Goal: Navigation & Orientation: Find specific page/section

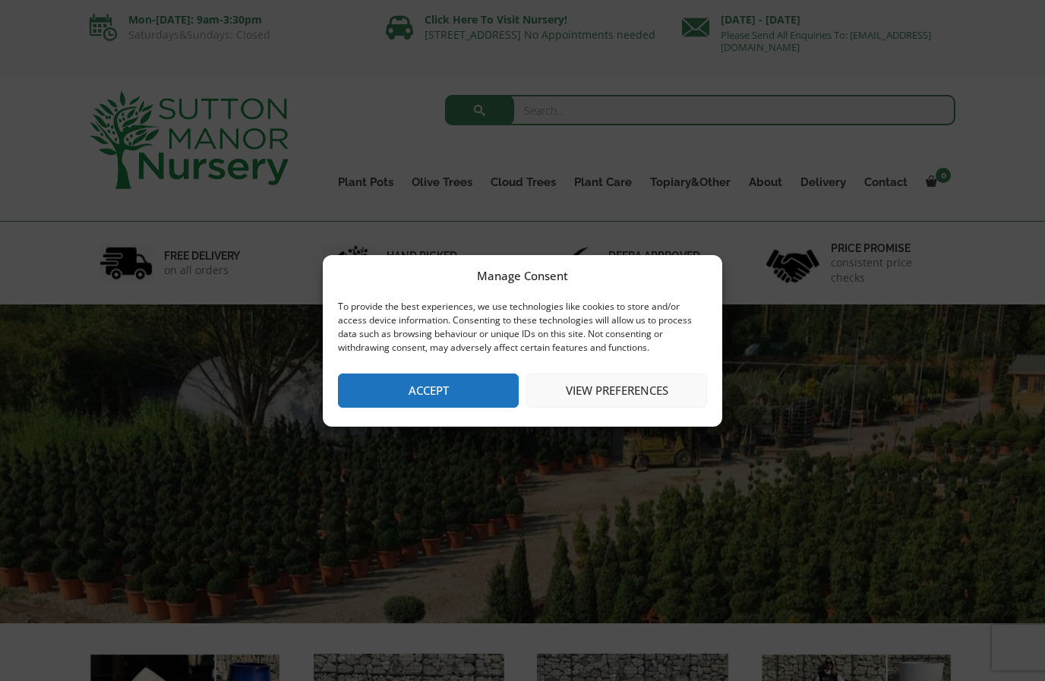
scroll to position [18, 0]
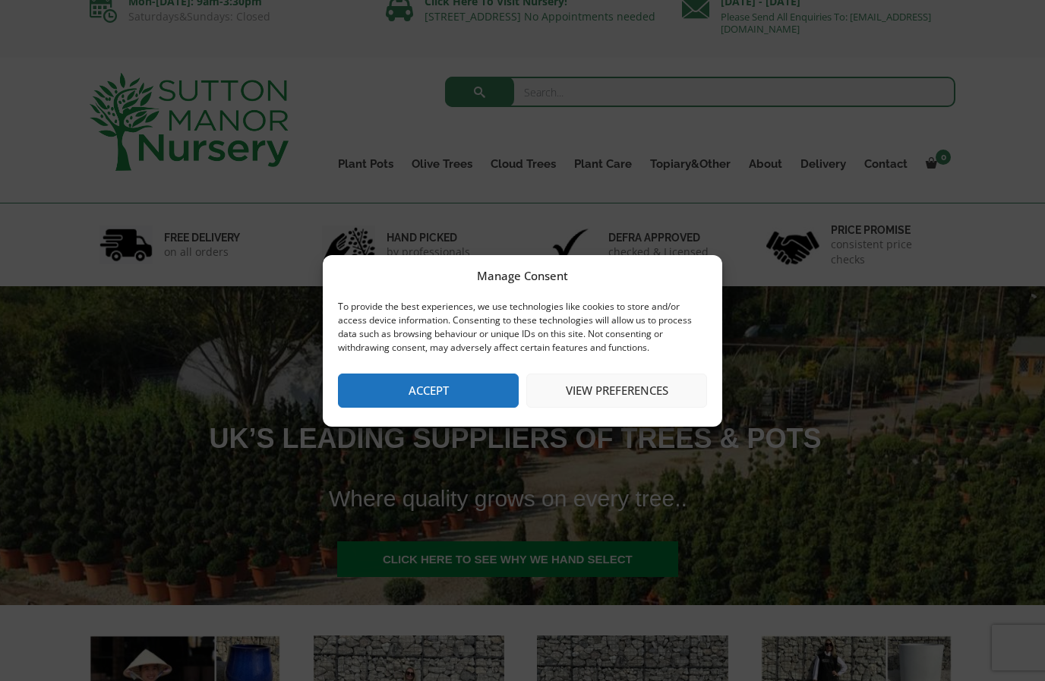
click at [438, 383] on button "Accept" at bounding box center [428, 391] width 181 height 34
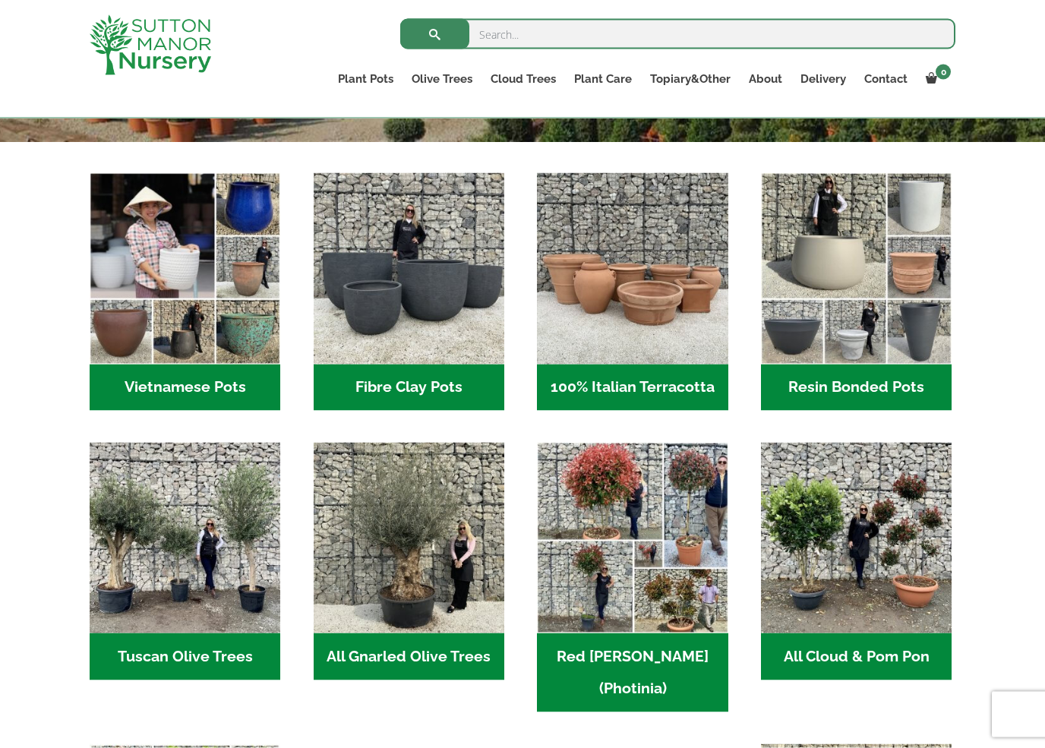
scroll to position [454, 0]
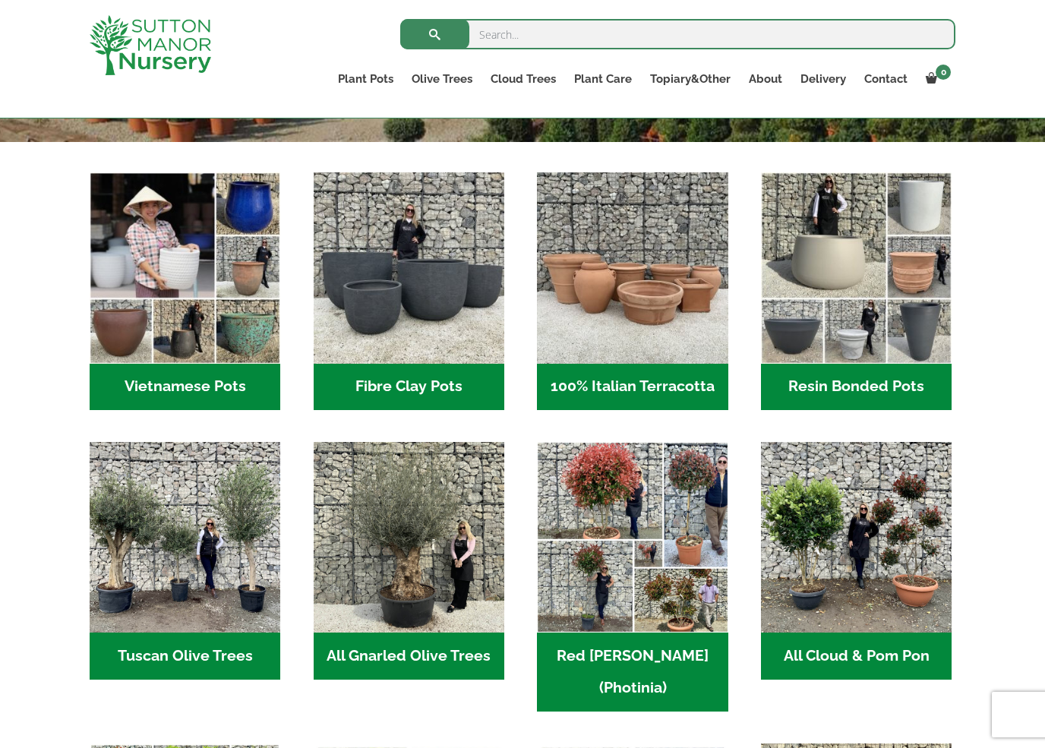
click at [680, 333] on img "Visit product category 100% Italian Terracotta" at bounding box center [632, 267] width 191 height 191
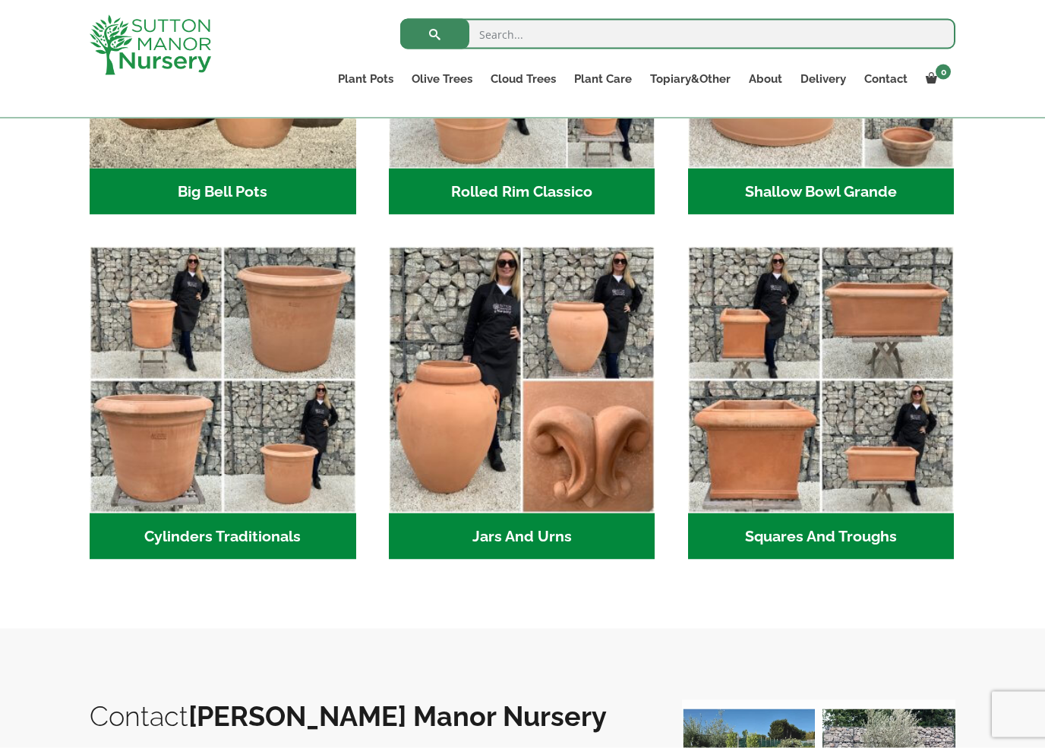
scroll to position [703, 0]
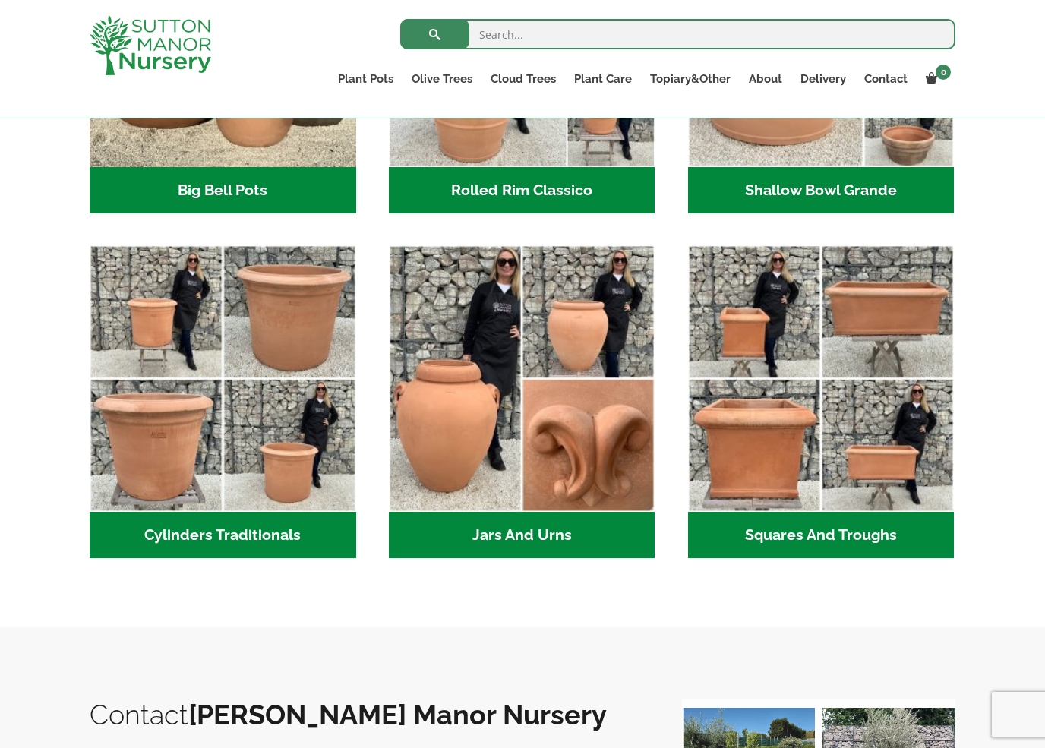
click at [258, 509] on img "Visit product category Cylinders Traditionals" at bounding box center [223, 378] width 267 height 267
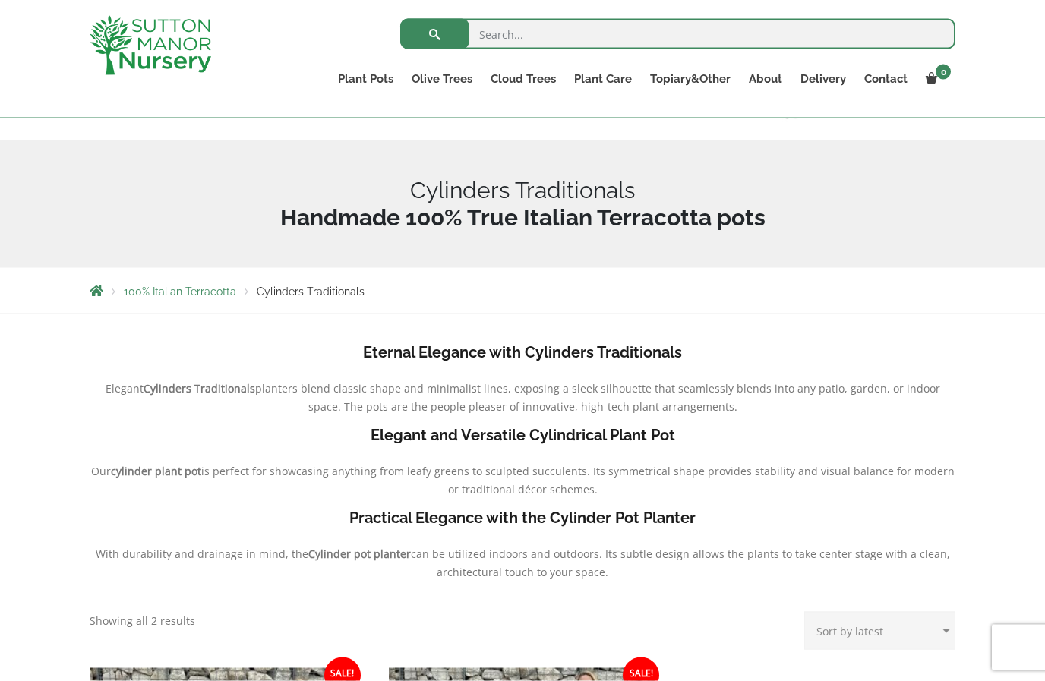
scroll to position [137, 0]
click at [626, 175] on div "Cylinders Traditionals" at bounding box center [522, 204] width 888 height 128
click at [0, 0] on link "Gnarled Olive Trees (Grande Range)" at bounding box center [0, 0] width 0 height 0
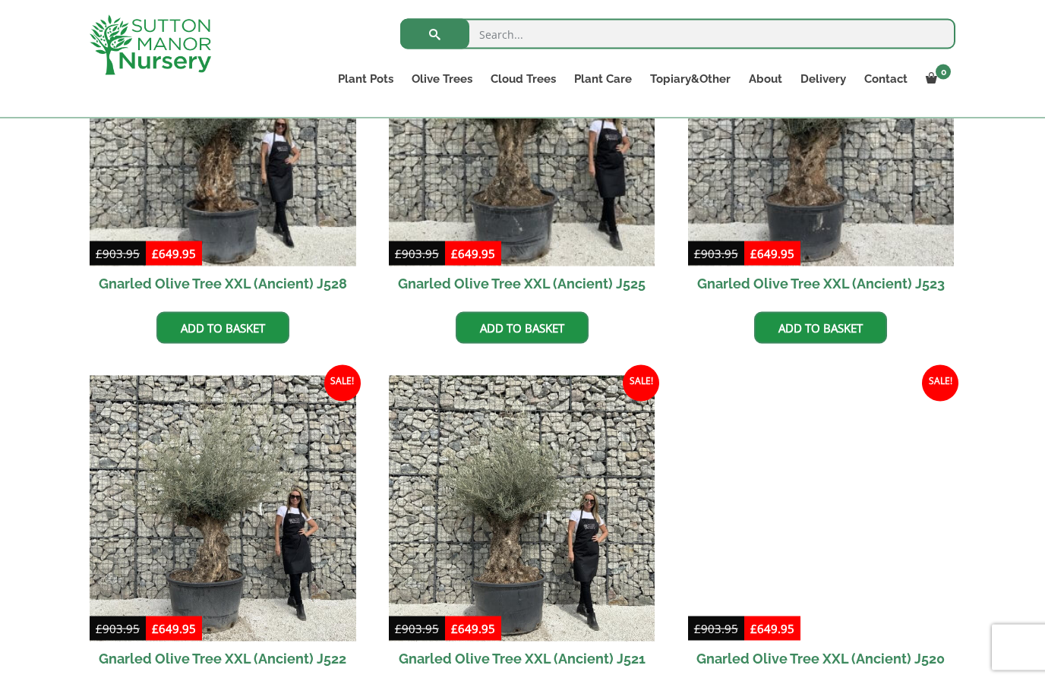
scroll to position [507, 0]
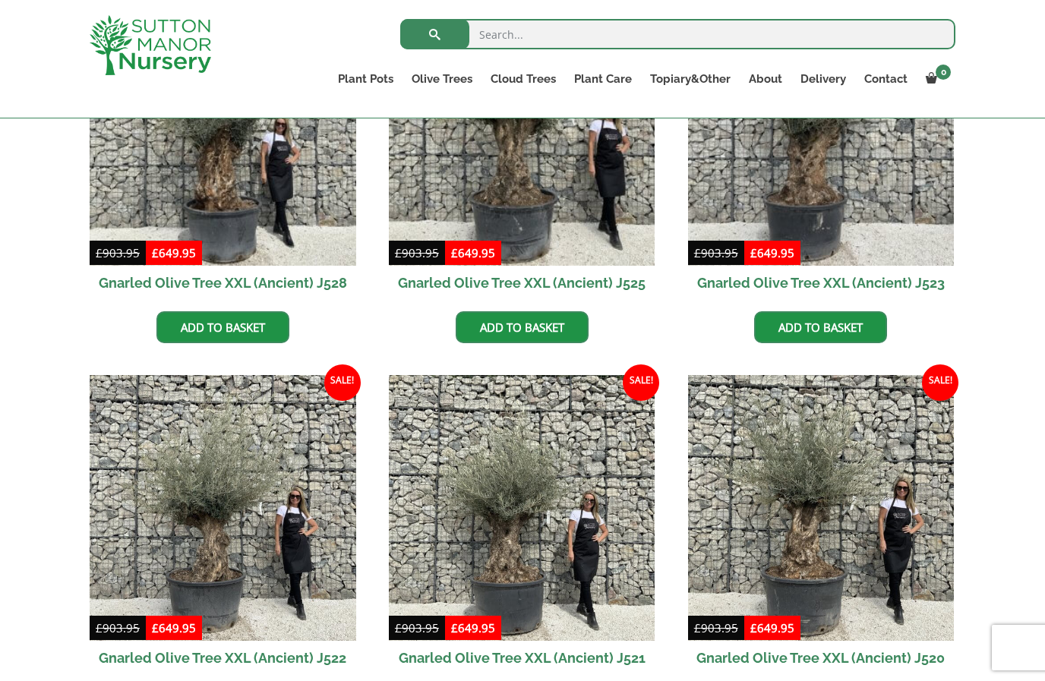
click at [0, 0] on link "Gnarled Olive Trees (Bella Range)" at bounding box center [0, 0] width 0 height 0
